Goal: Task Accomplishment & Management: Manage account settings

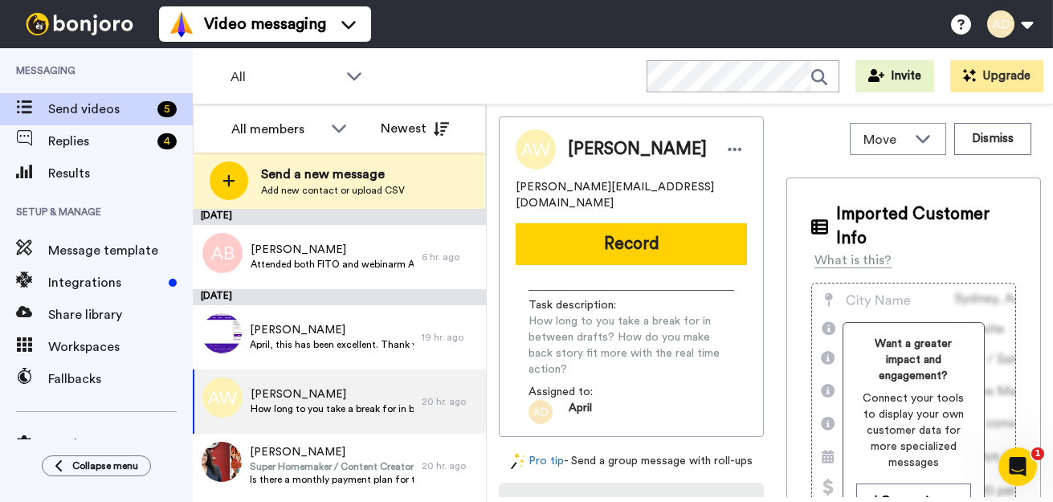
scroll to position [60, 0]
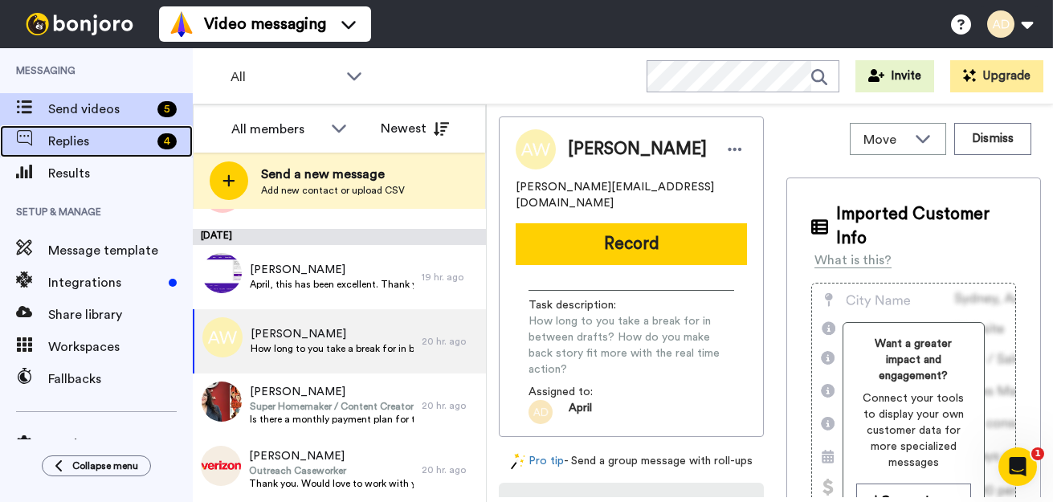
drag, startPoint x: 0, startPoint y: 0, endPoint x: 106, endPoint y: 145, distance: 180.0
click at [106, 145] on span "Replies" at bounding box center [99, 141] width 103 height 19
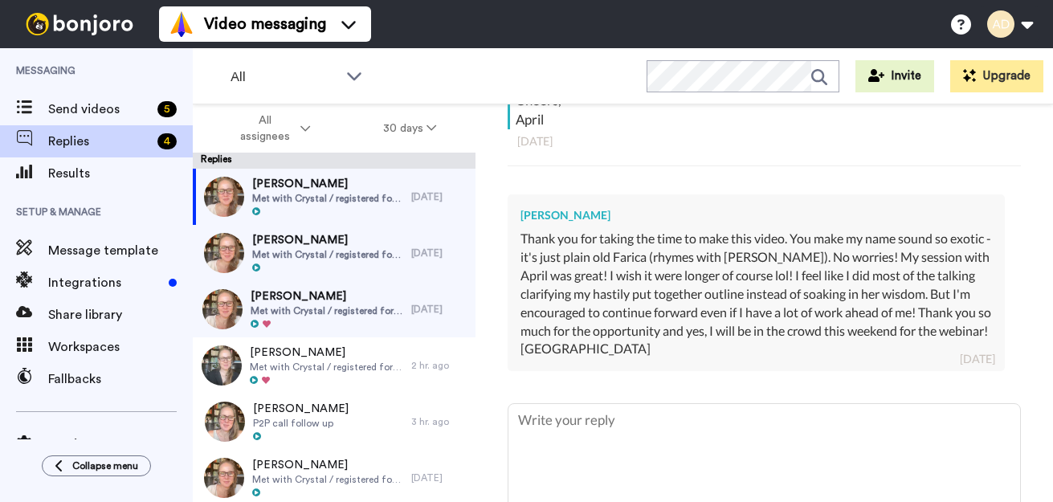
scroll to position [421, 0]
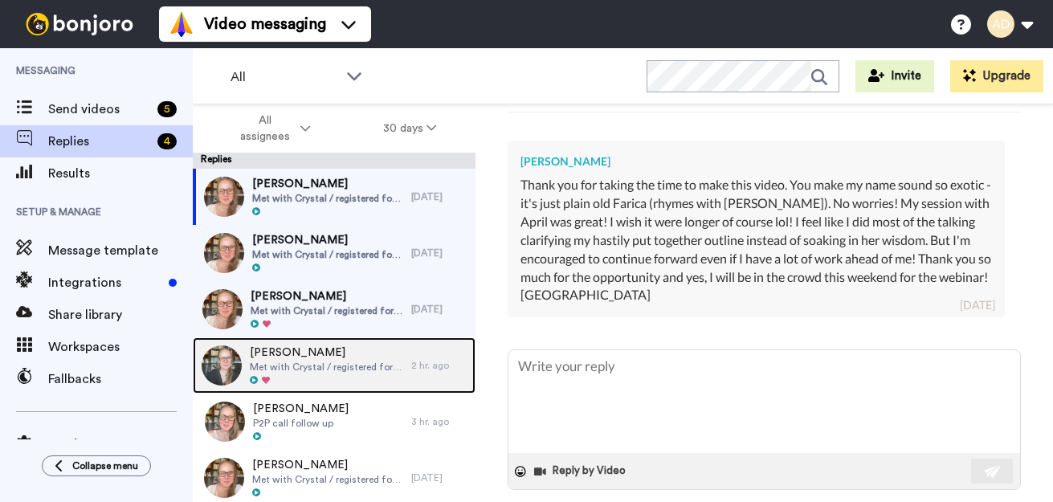
click at [333, 367] on span "Met with Crystal / registered for [DATE] Webinar He also registered for past we…" at bounding box center [326, 367] width 153 height 13
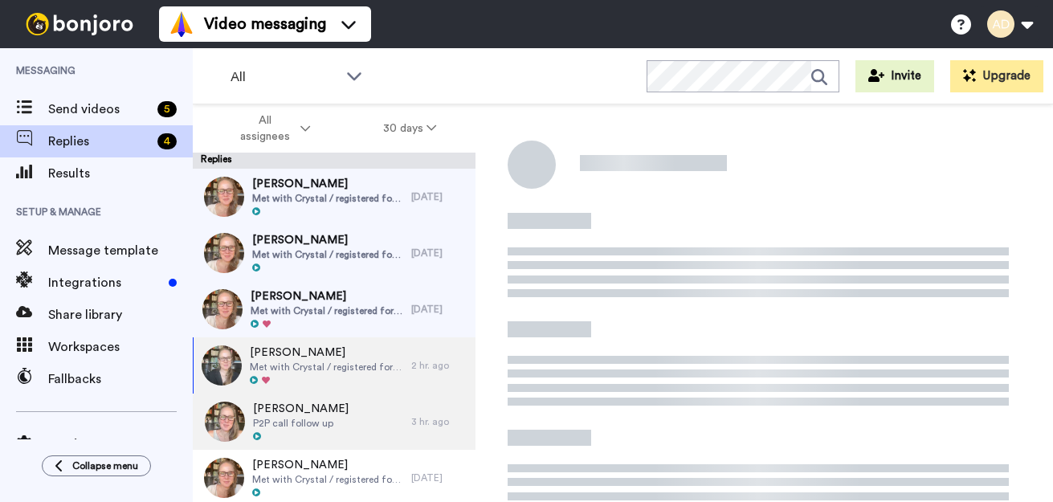
type textarea "x"
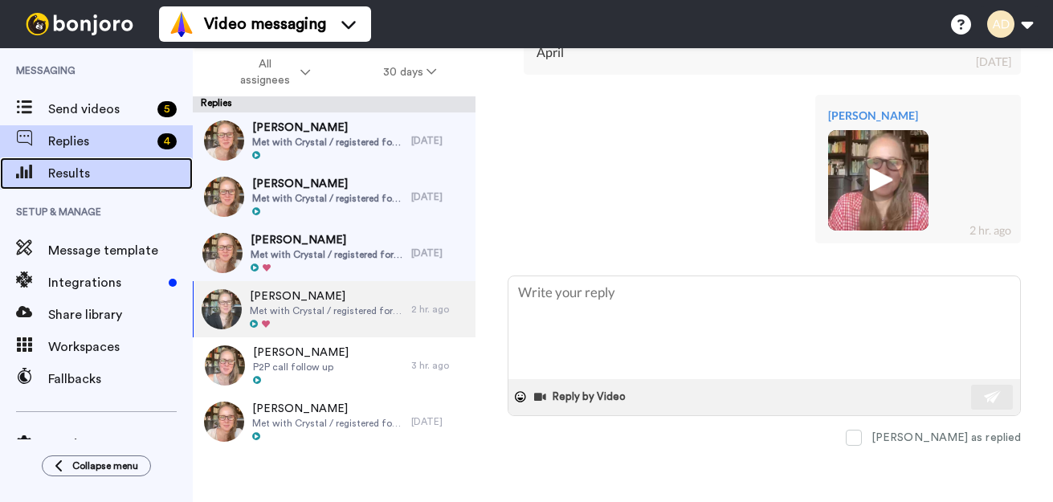
click at [71, 180] on span "Results" at bounding box center [120, 173] width 145 height 19
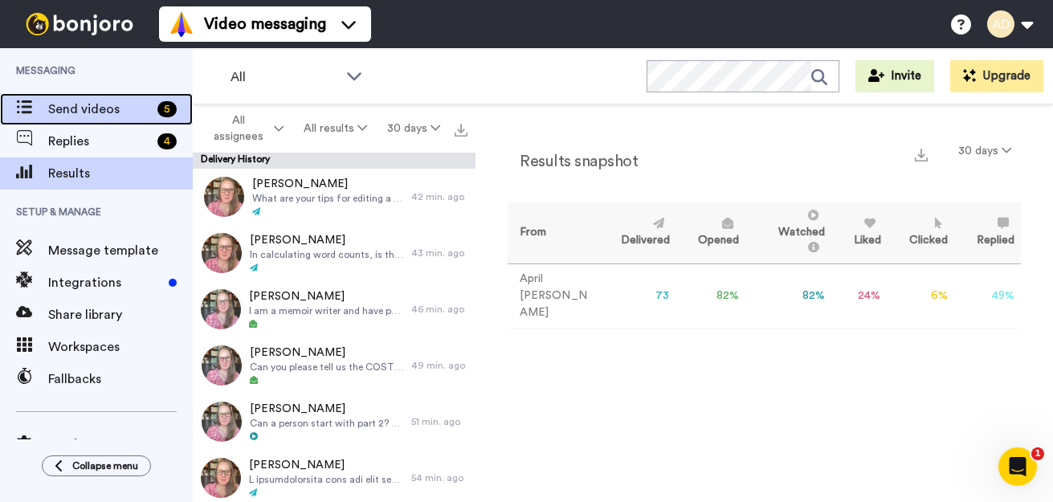
click at [74, 104] on span "Send videos" at bounding box center [99, 109] width 103 height 19
